Goal: Find specific page/section: Find specific page/section

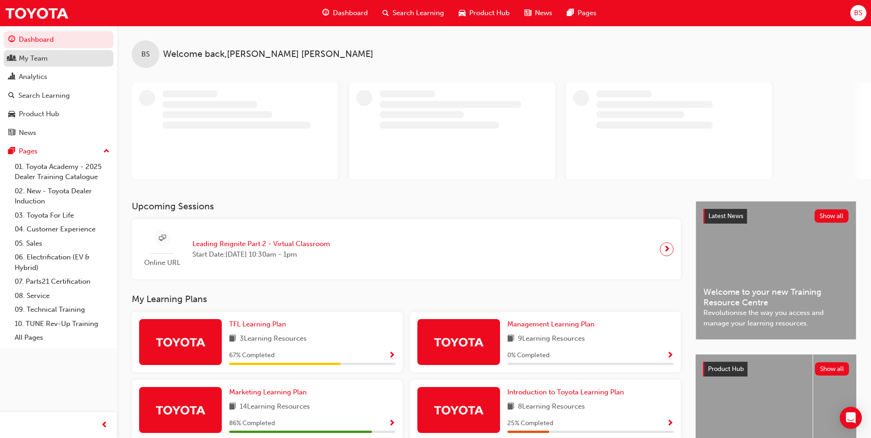
click at [43, 56] on div "My Team" at bounding box center [33, 58] width 29 height 11
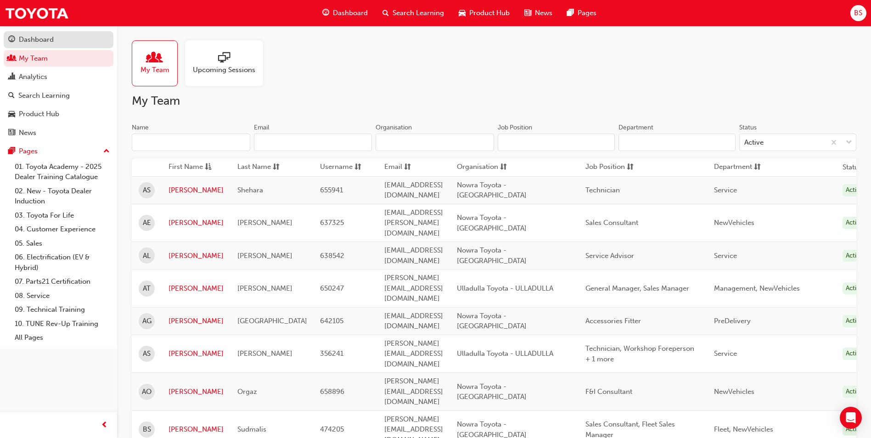
click at [41, 43] on div "Dashboard" at bounding box center [36, 39] width 35 height 11
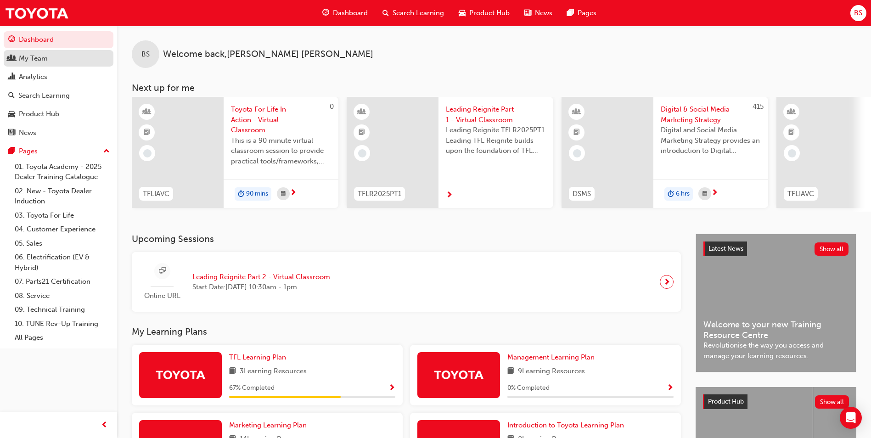
click at [33, 61] on div "My Team" at bounding box center [33, 58] width 29 height 11
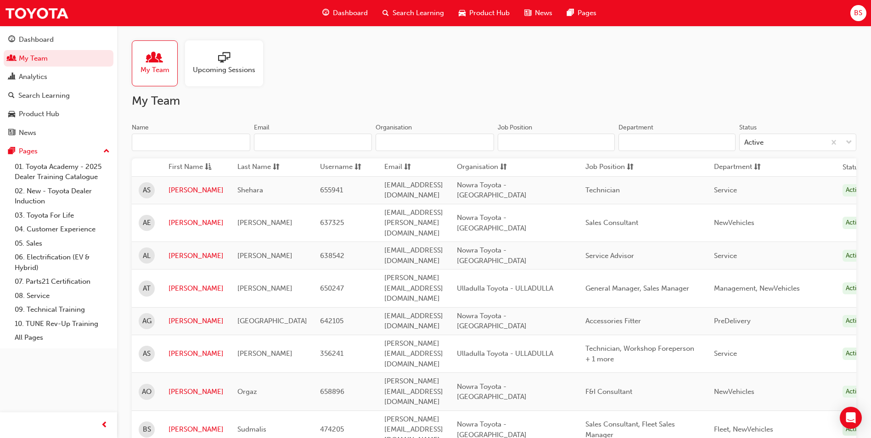
click at [210, 61] on div at bounding box center [224, 58] width 62 height 13
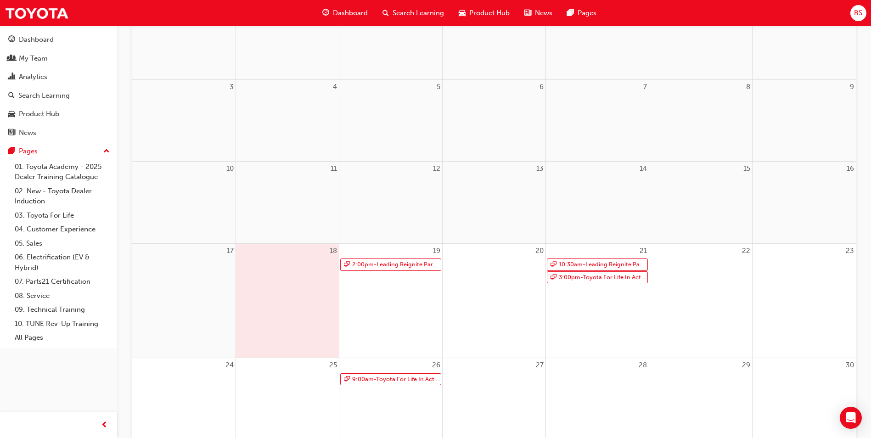
scroll to position [184, 0]
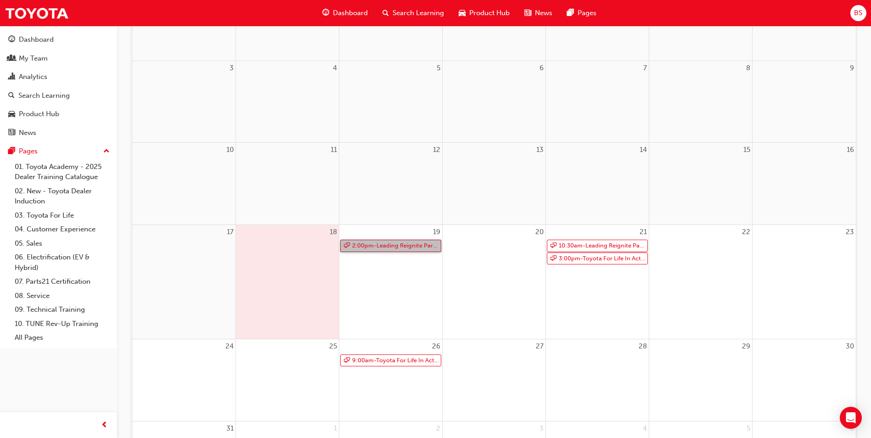
click at [403, 249] on link "2:00pm - Leading Reignite Part 2 - Virtual Classroom" at bounding box center [390, 246] width 101 height 12
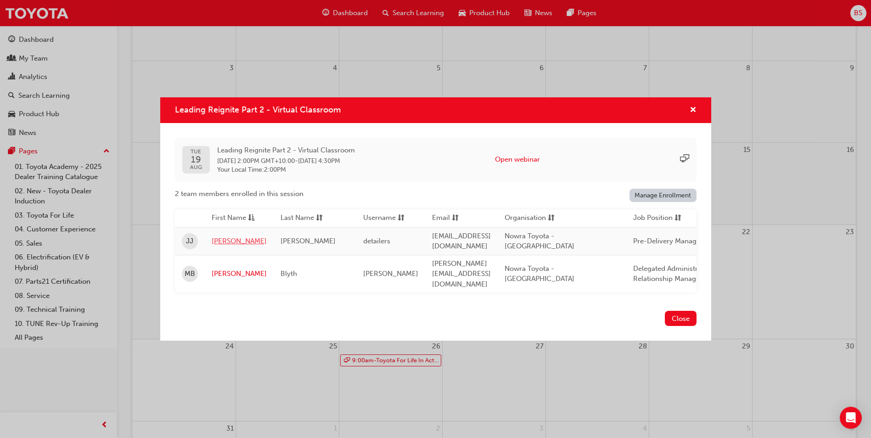
click at [221, 242] on link "[PERSON_NAME]" at bounding box center [239, 241] width 55 height 11
